Goal: Connect with others: Connect with others

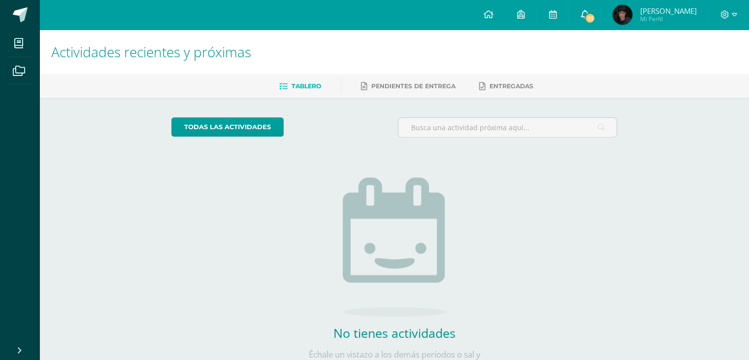
click at [585, 13] on icon at bounding box center [585, 14] width 8 height 9
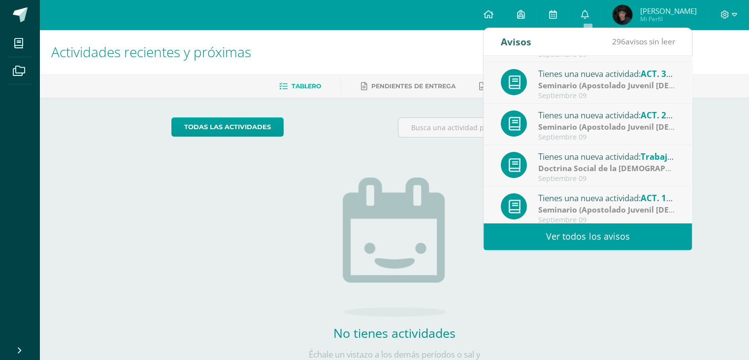
scroll to position [164, 0]
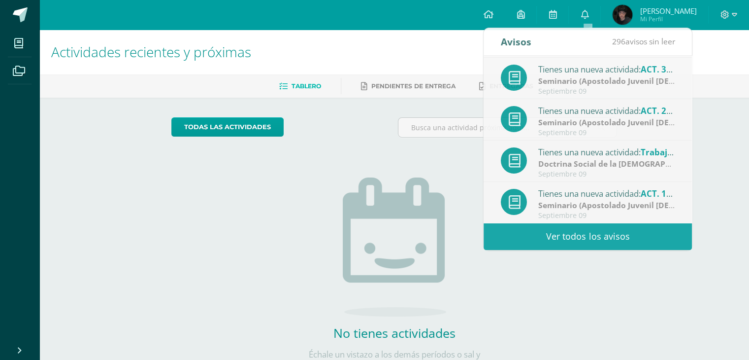
click at [702, 179] on div "Actividades recientes y próximas Tablero Pendientes de entrega Entregadas todas…" at bounding box center [394, 216] width 710 height 372
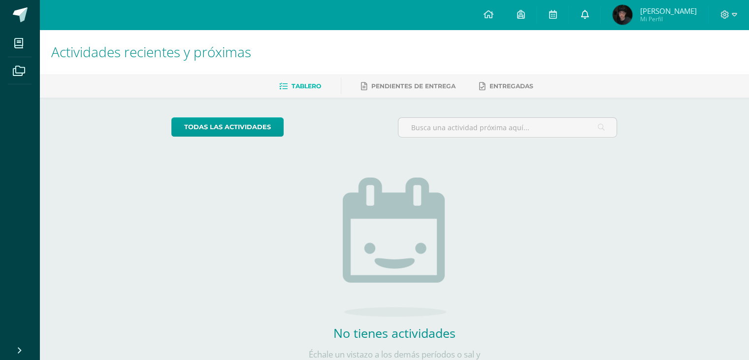
click at [577, 15] on link "0" at bounding box center [585, 15] width 32 height 30
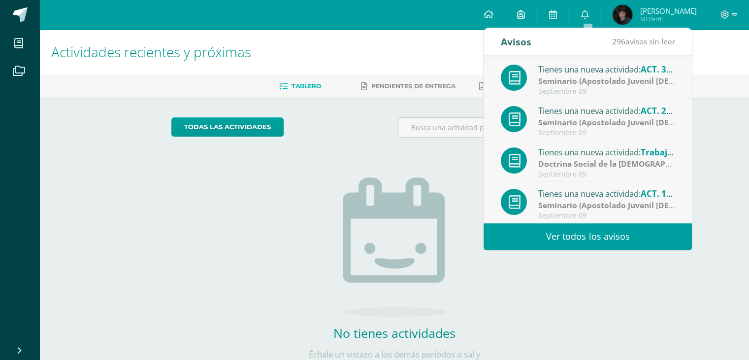
click at [610, 203] on strong "Seminario (Apostolado Juvenil [DEMOGRAPHIC_DATA] -AJS)" at bounding box center [650, 205] width 224 height 11
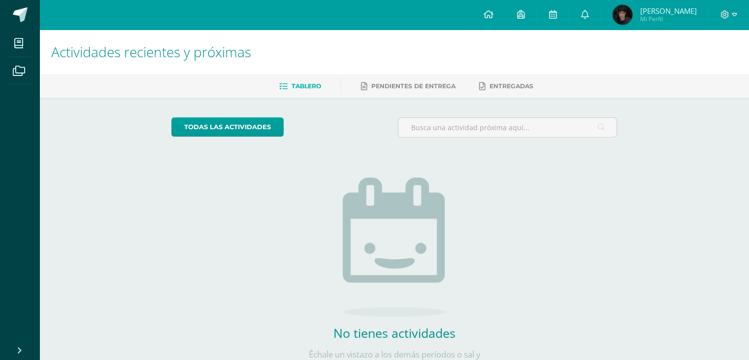
click at [458, 180] on div "No tienes actividades Échale un vistazo a los demás períodos o sal y disfruta d…" at bounding box center [394, 257] width 197 height 225
click at [663, 18] on span "Mi Perfil" at bounding box center [668, 19] width 57 height 8
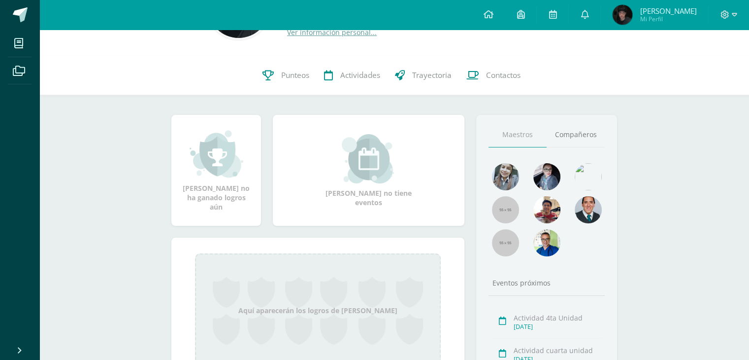
scroll to position [98, 0]
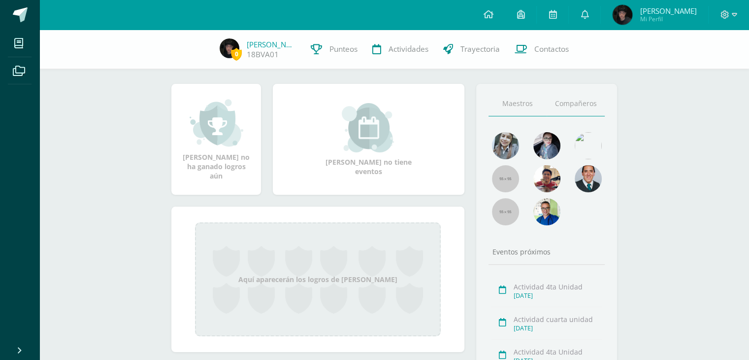
click at [577, 102] on link "Compañeros" at bounding box center [576, 103] width 58 height 25
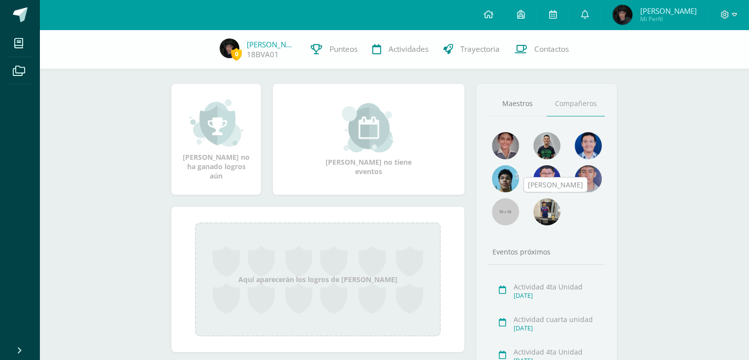
click at [545, 213] on img at bounding box center [547, 211] width 27 height 27
click at [636, 20] on span "[PERSON_NAME] Mi Perfil" at bounding box center [655, 15] width 88 height 20
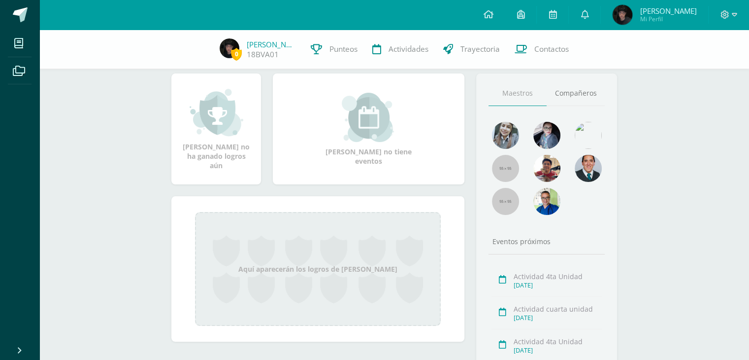
scroll to position [118, 0]
